Goal: Task Accomplishment & Management: Manage account settings

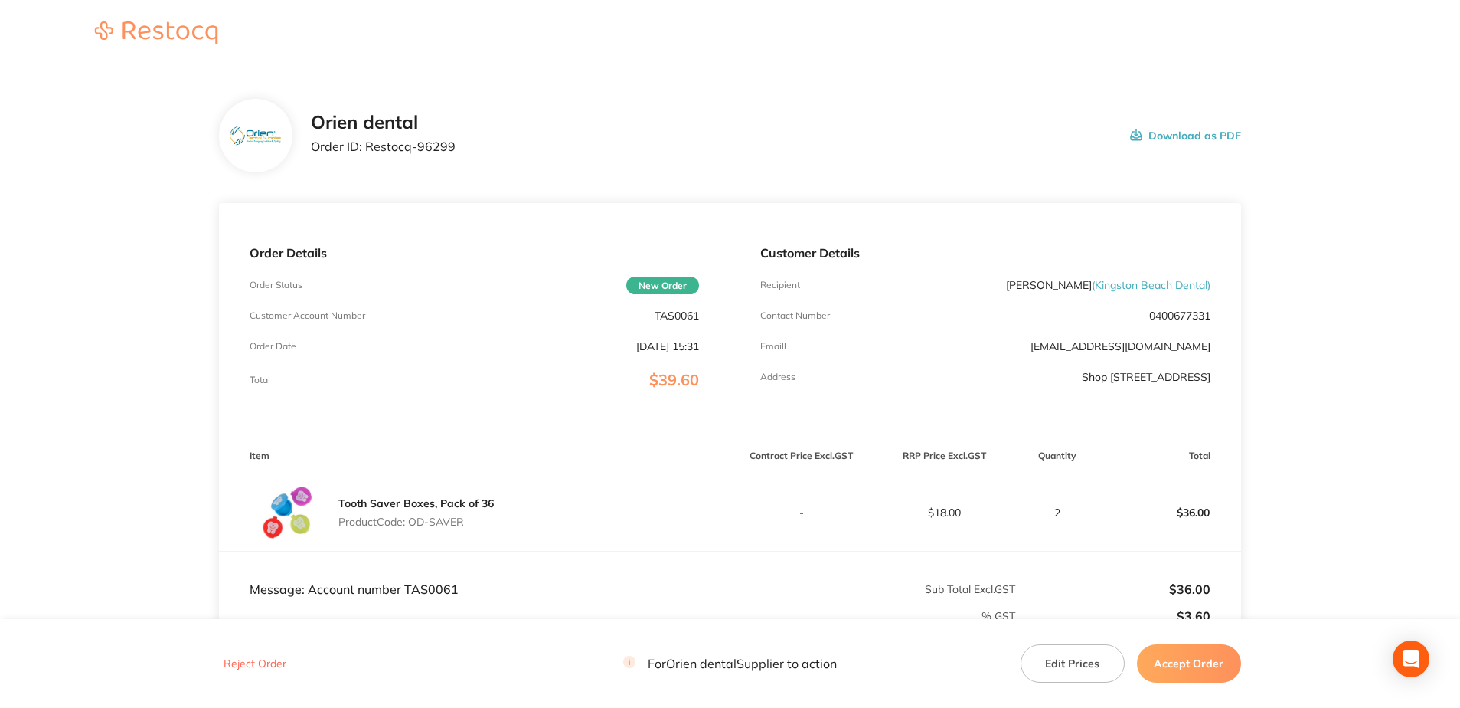
click at [537, 106] on div "Orien dental Order ID: Restocq- 96299 Download as PDF" at bounding box center [730, 136] width 1022 height 74
click at [675, 311] on p "TAS0061" at bounding box center [677, 315] width 44 height 12
copy p "TAS0061"
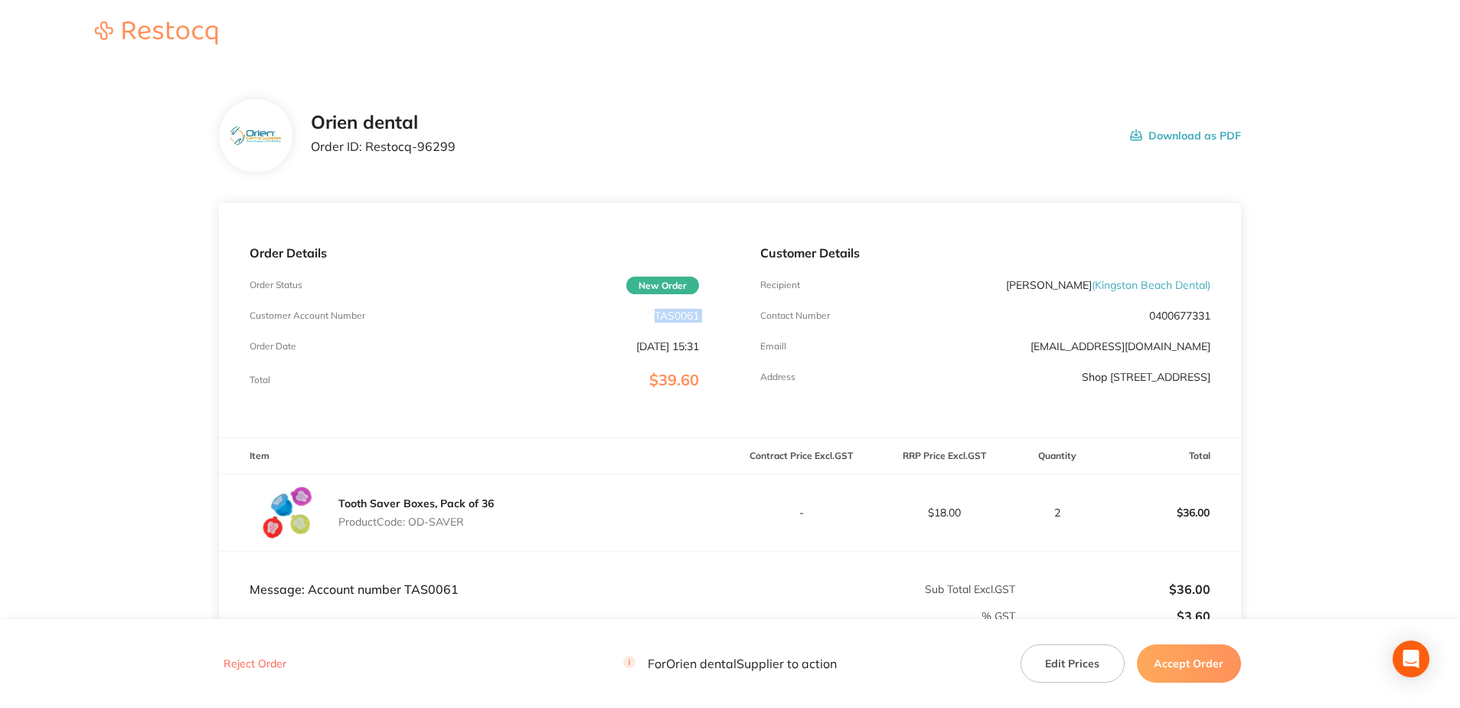
click at [763, 391] on div "Customer Details Recipient [PERSON_NAME] ( [GEOGRAPHIC_DATA] Dental ) Contact N…" at bounding box center [985, 320] width 511 height 234
drag, startPoint x: 477, startPoint y: 518, endPoint x: 413, endPoint y: 521, distance: 64.4
click at [413, 521] on p "Product Code: OD-SAVER" at bounding box center [415, 521] width 155 height 12
copy p "OD-SAVER"
drag, startPoint x: 476, startPoint y: 151, endPoint x: 368, endPoint y: 153, distance: 107.2
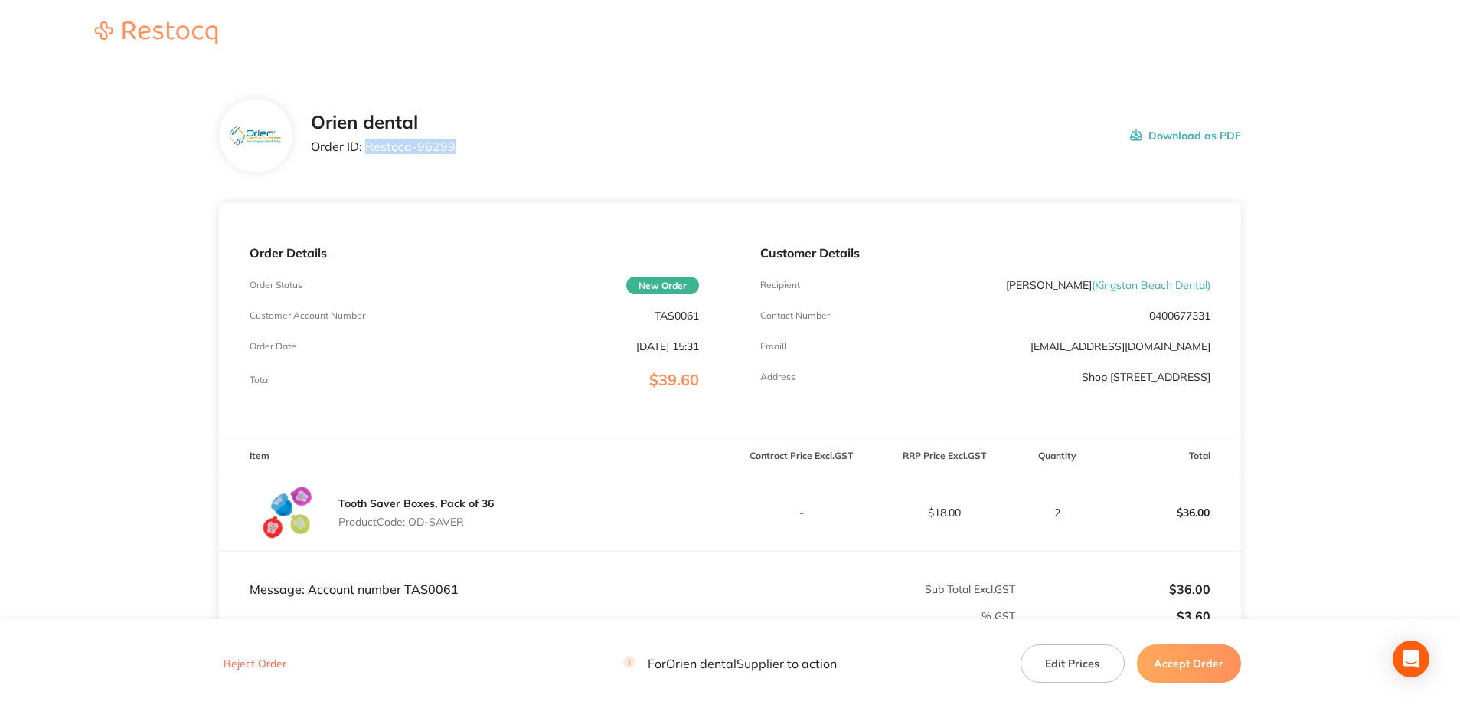
click at [368, 153] on div "Orien dental Order ID: Restocq- 96299 Download as PDF" at bounding box center [776, 135] width 930 height 47
copy p "Restocq- 96299"
click at [1204, 662] on button "Accept Order" at bounding box center [1189, 663] width 104 height 38
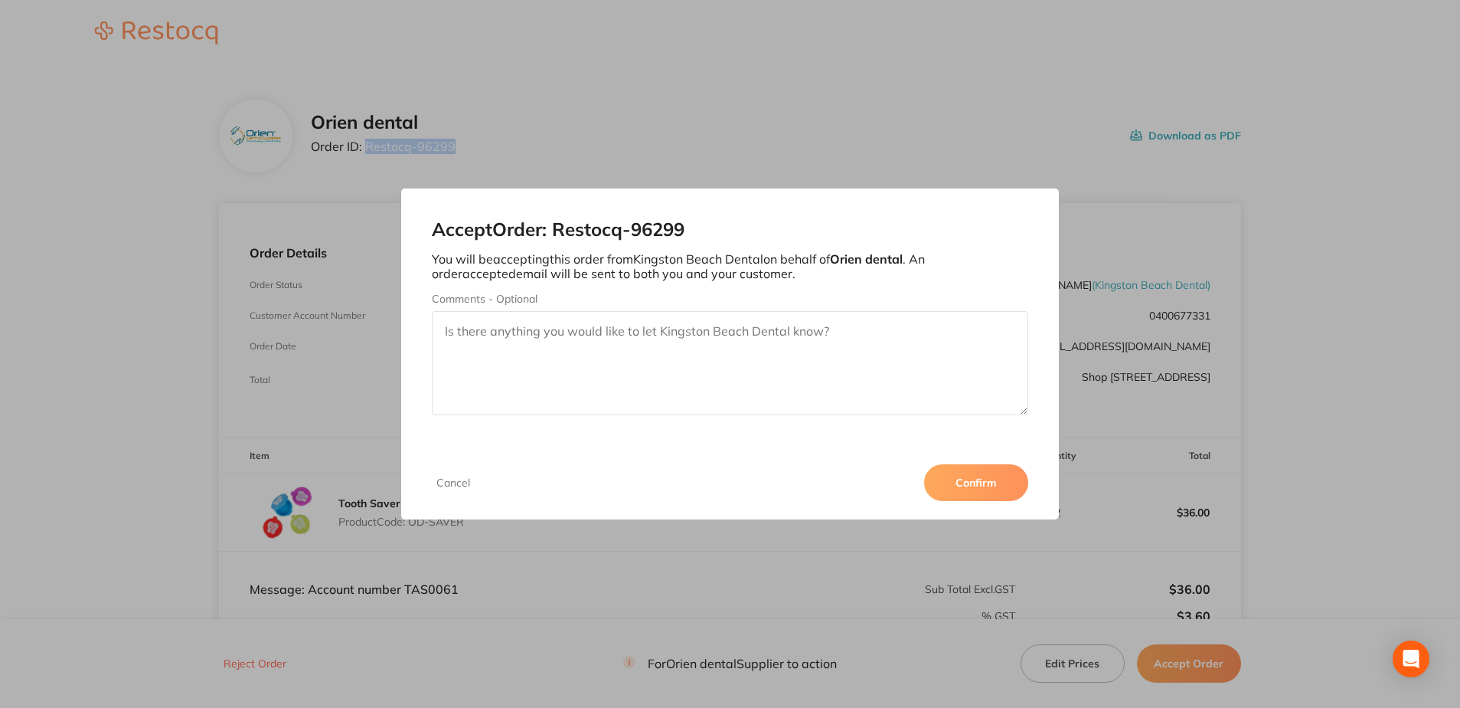
click at [1007, 490] on button "Confirm" at bounding box center [976, 482] width 104 height 37
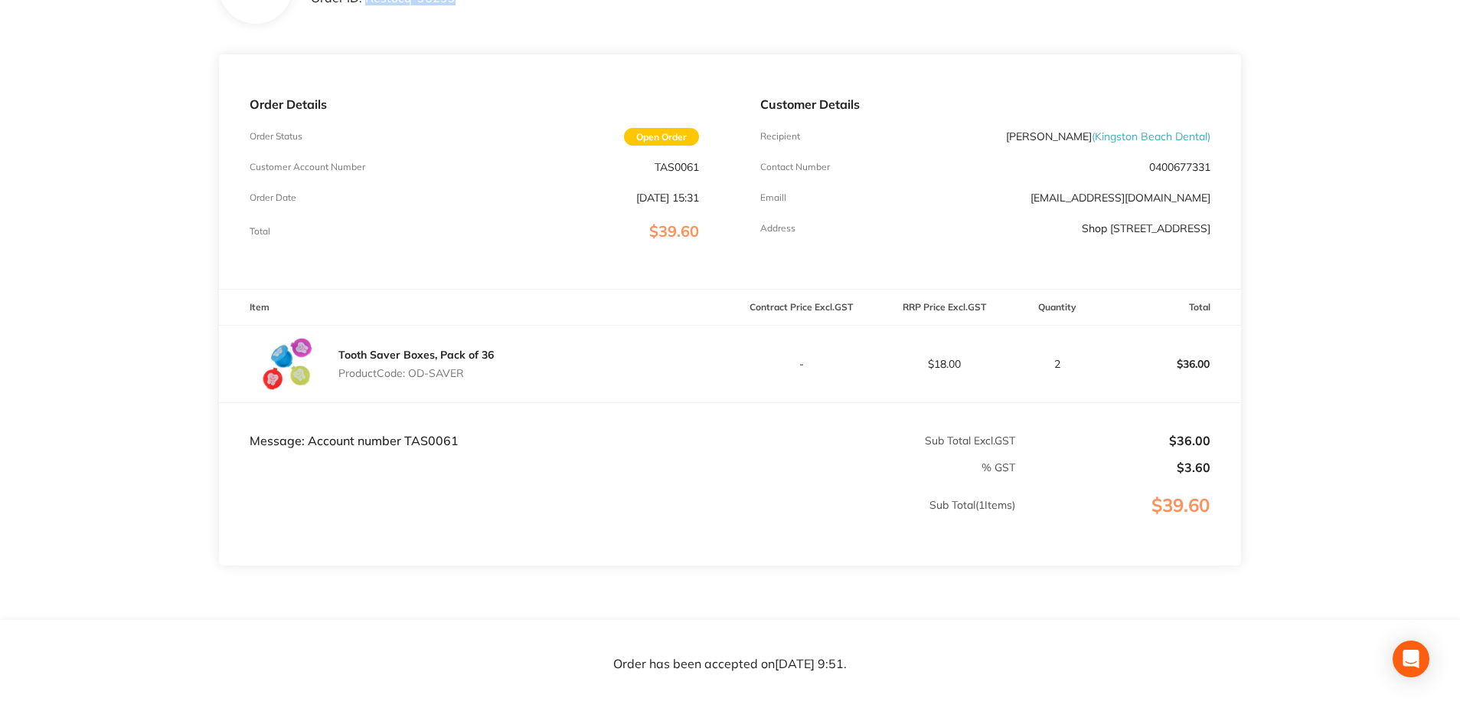
scroll to position [153, 0]
